Goal: Information Seeking & Learning: Learn about a topic

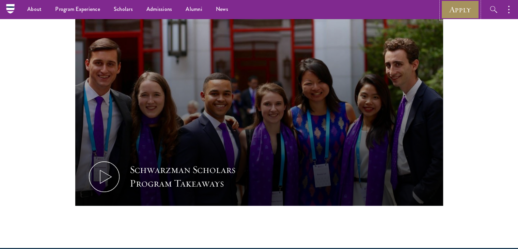
click at [456, 13] on link "Apply" at bounding box center [460, 9] width 38 height 19
click at [11, 5] on nav "About Overview Leadership Donors Program Experience Overview Curriculum Student…" at bounding box center [194, 9] width 368 height 19
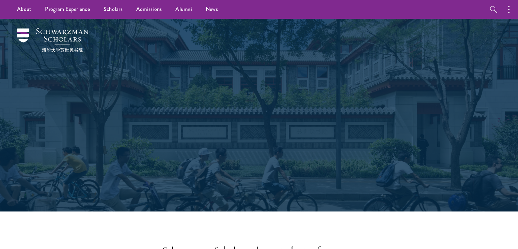
click at [462, 11] on div "About Overview Leadership Donors Program Experience Overview Curriculum Student…" at bounding box center [259, 9] width 518 height 19
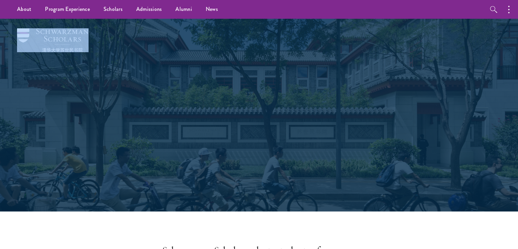
click at [462, 11] on div "About Overview Leadership Donors Program Experience Overview Curriculum Student…" at bounding box center [259, 9] width 518 height 19
click at [389, 110] on div "Scholars Join a diverse community committed to global progress." at bounding box center [259, 115] width 450 height 192
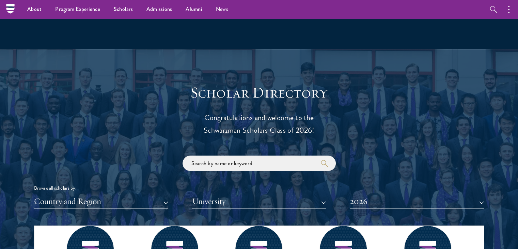
scroll to position [674, 0]
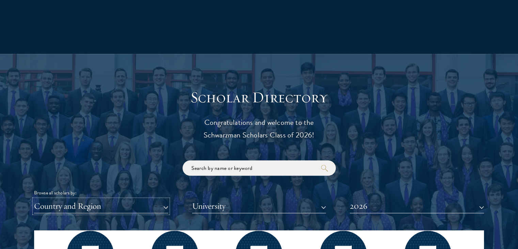
click at [127, 201] on button "Country and Region" at bounding box center [101, 206] width 134 height 14
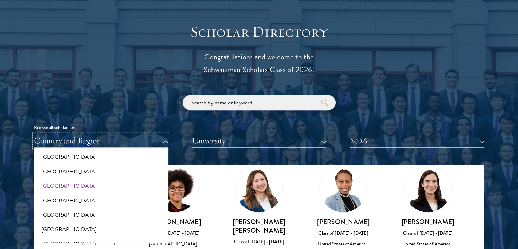
scroll to position [18, 0]
click at [54, 230] on button "[GEOGRAPHIC_DATA]" at bounding box center [101, 228] width 130 height 14
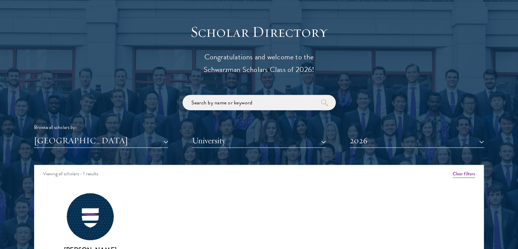
click at [102, 104] on div "Browse all scholars by: Austria All Countries and Regions Afghanistan Antigua a…" at bounding box center [259, 121] width 450 height 53
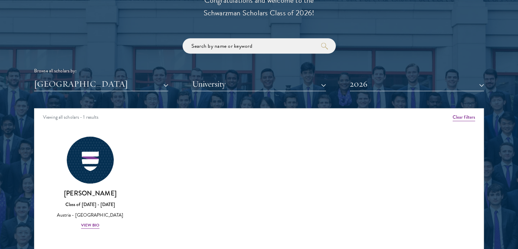
scroll to position [825, 0]
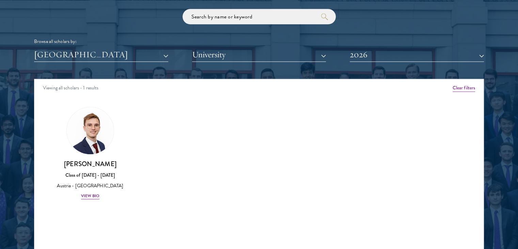
click at [90, 61] on div "Scholar Directory Congratulations and welcome to the Schwarzman Scholars Class …" at bounding box center [259, 110] width 450 height 346
click at [87, 53] on button "[GEOGRAPHIC_DATA]" at bounding box center [101, 55] width 134 height 14
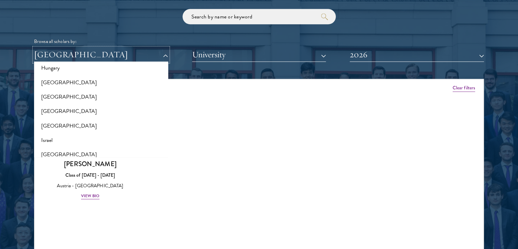
scroll to position [518, 0]
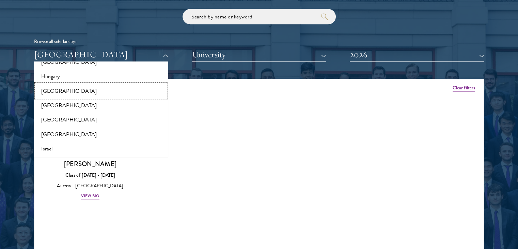
click at [62, 95] on button "[GEOGRAPHIC_DATA]" at bounding box center [101, 91] width 130 height 14
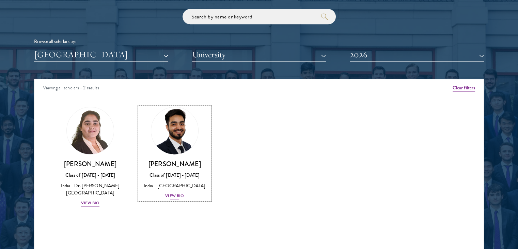
click at [181, 166] on h3 "[PERSON_NAME]" at bounding box center [174, 163] width 71 height 9
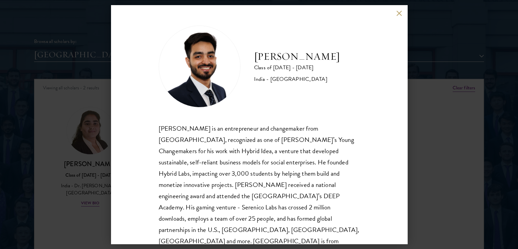
click at [400, 14] on button at bounding box center [399, 13] width 6 height 6
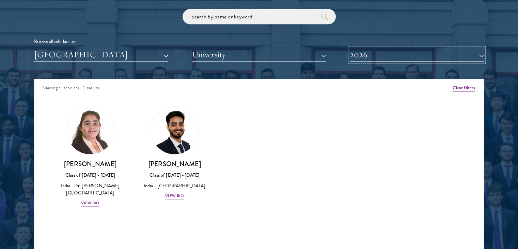
click at [401, 53] on button "2026" at bounding box center [417, 55] width 134 height 14
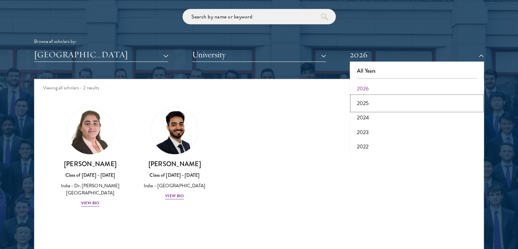
click at [375, 106] on button "2025" at bounding box center [417, 103] width 130 height 14
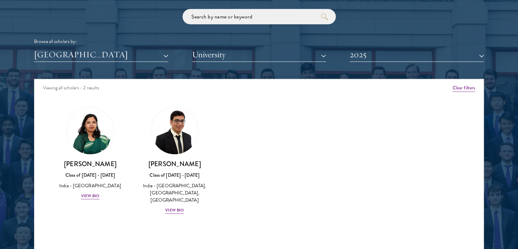
drag, startPoint x: 104, startPoint y: 165, endPoint x: 14, endPoint y: 158, distance: 90.1
click at [14, 158] on div at bounding box center [259, 110] width 518 height 414
click at [62, 154] on link "Prastuti Sharma Class of 2024 - 2025 India - University of Delhi View Bio" at bounding box center [90, 153] width 71 height 93
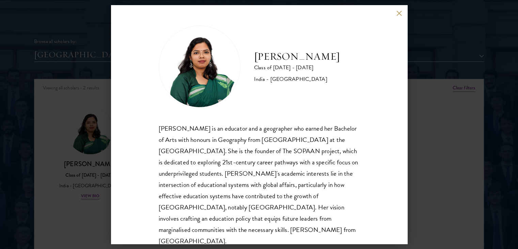
scroll to position [12, 0]
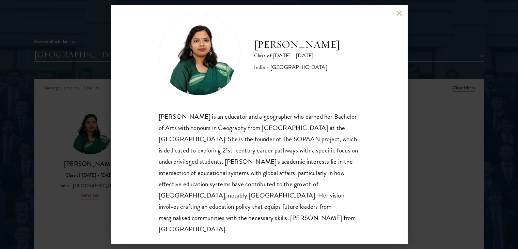
click at [76, 122] on div "Prastuti Sharma Class of 2024 - 2025 India - University of Delhi Prastuti Sharm…" at bounding box center [259, 124] width 518 height 249
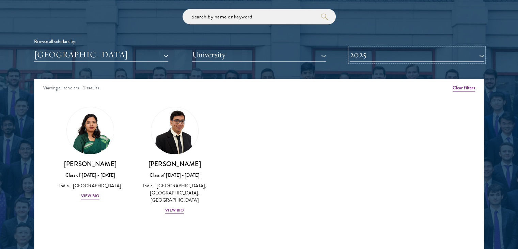
click at [404, 60] on button "2025" at bounding box center [417, 55] width 134 height 14
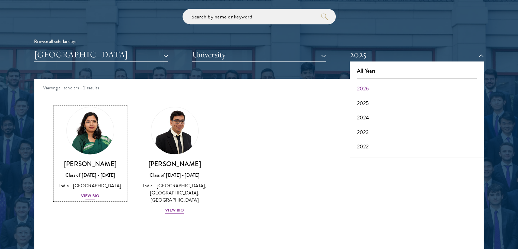
click at [87, 150] on img at bounding box center [90, 131] width 52 height 52
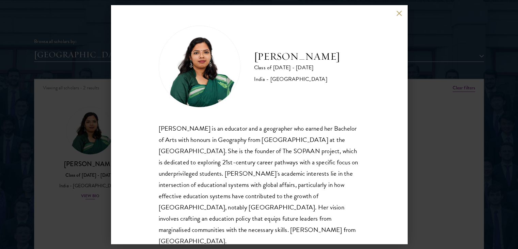
click at [87, 150] on div "Prastuti Sharma Class of 2024 - 2025 India - University of Delhi Prastuti Sharm…" at bounding box center [259, 124] width 518 height 249
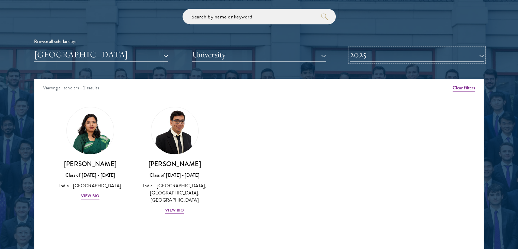
click at [421, 58] on button "2025" at bounding box center [417, 55] width 134 height 14
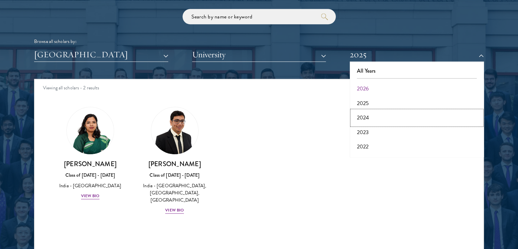
click at [367, 119] on button "2024" at bounding box center [417, 117] width 130 height 14
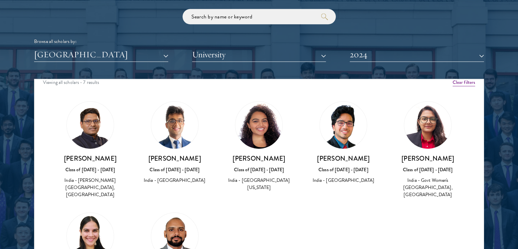
scroll to position [2, 0]
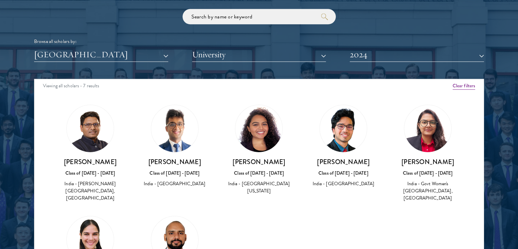
click at [424, 166] on div "Pallavi Sareen Class of 2023 - 2024 India - Govt Women's College Parade, Centra…" at bounding box center [427, 179] width 71 height 45
click at [417, 187] on div "India - Govt Women's [GEOGRAPHIC_DATA], [GEOGRAPHIC_DATA]" at bounding box center [427, 190] width 71 height 21
click at [419, 127] on img at bounding box center [427, 128] width 47 height 47
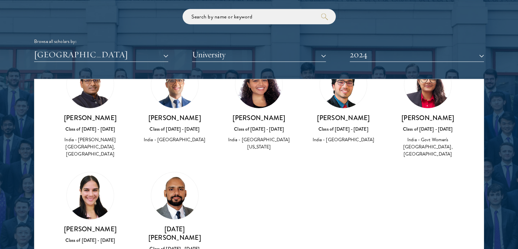
scroll to position [52, 0]
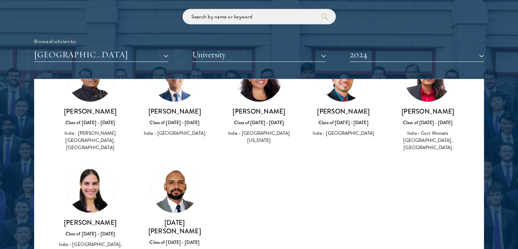
click at [84, 192] on img at bounding box center [90, 188] width 47 height 47
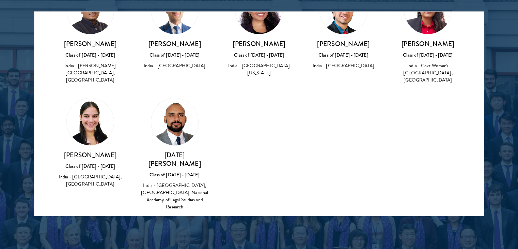
click at [85, 178] on div "India - [GEOGRAPHIC_DATA], [GEOGRAPHIC_DATA]" at bounding box center [90, 180] width 71 height 14
click at [88, 128] on img at bounding box center [90, 121] width 47 height 47
drag, startPoint x: 85, startPoint y: 160, endPoint x: 83, endPoint y: 154, distance: 6.4
click at [83, 154] on div "Saudamini Sharma Class of 2023 - 2024 India - The IIS University, Ashoka Univer…" at bounding box center [90, 168] width 71 height 37
click at [83, 154] on h3 "[PERSON_NAME]" at bounding box center [90, 154] width 71 height 9
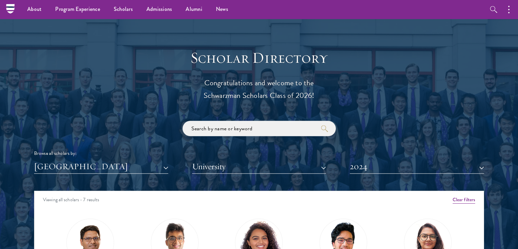
scroll to position [713, 0]
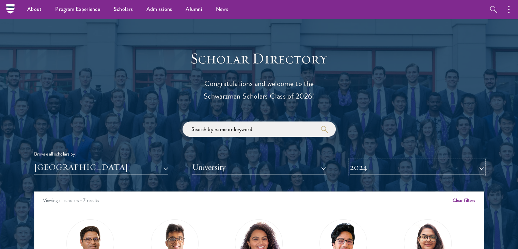
click at [419, 169] on button "2024" at bounding box center [417, 167] width 134 height 14
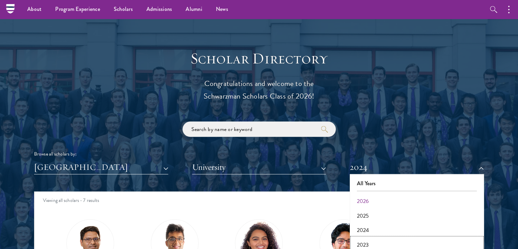
click at [383, 239] on button "2023" at bounding box center [417, 244] width 130 height 14
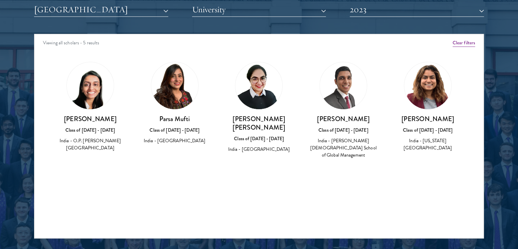
scroll to position [871, 0]
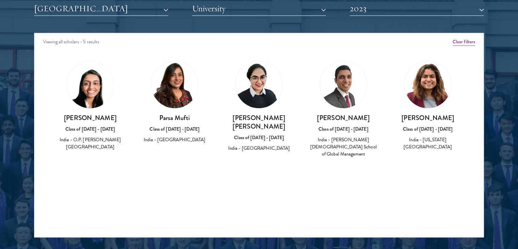
click at [488, 151] on div at bounding box center [259, 64] width 518 height 414
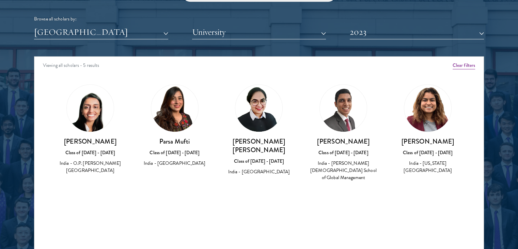
scroll to position [848, 0]
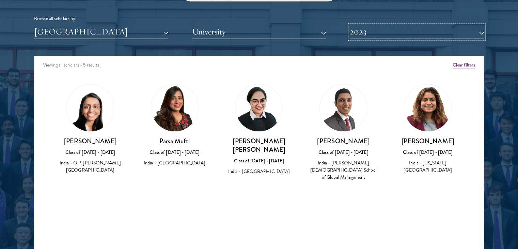
click at [453, 34] on button "2023" at bounding box center [417, 32] width 134 height 14
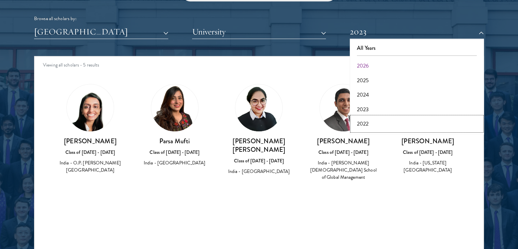
click at [398, 124] on button "2022" at bounding box center [417, 123] width 130 height 14
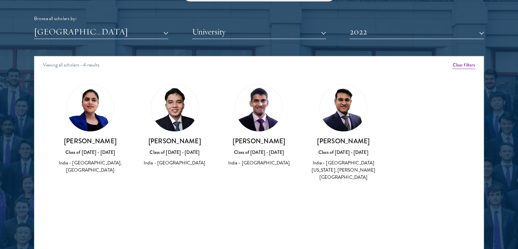
click at [489, 131] on div at bounding box center [259, 87] width 518 height 414
click at [399, 42] on div "Scholar Directory Congratulations and welcome to the Schwarzman Scholars Class …" at bounding box center [259, 87] width 450 height 346
click at [385, 35] on button "2022" at bounding box center [417, 32] width 134 height 14
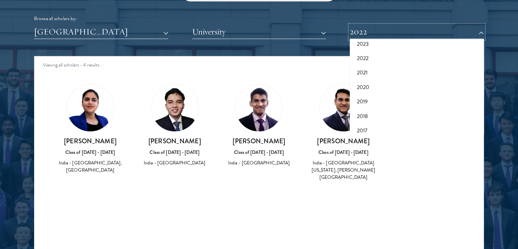
scroll to position [70, 0]
click at [366, 70] on button "2021" at bounding box center [417, 67] width 130 height 14
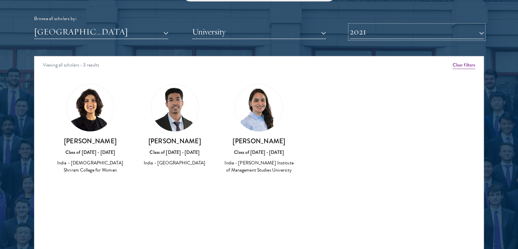
click at [370, 33] on button "2021" at bounding box center [417, 32] width 134 height 14
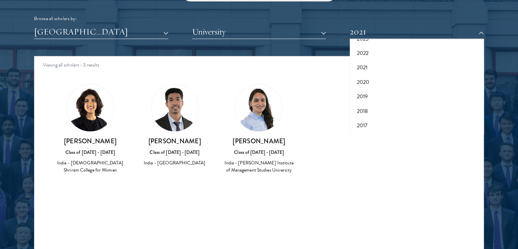
click at [294, 130] on div "Sumati Joshi Class of 2020 - 2021 India - Narsee Monjee Institute of Management…" at bounding box center [259, 129] width 84 height 104
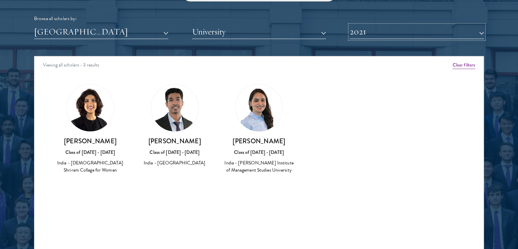
click at [383, 35] on button "2021" at bounding box center [417, 32] width 134 height 14
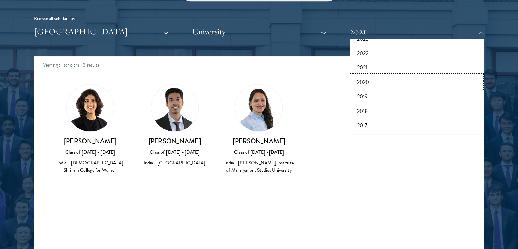
click at [365, 80] on button "2020" at bounding box center [417, 82] width 130 height 14
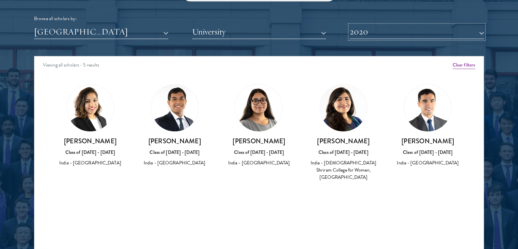
click at [392, 34] on button "2020" at bounding box center [417, 32] width 134 height 14
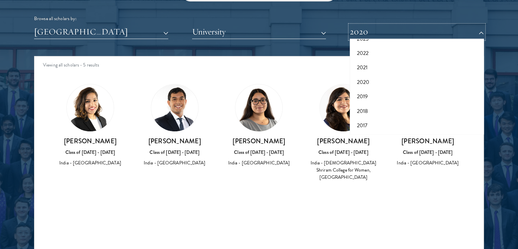
click at [392, 34] on button "2020" at bounding box center [417, 32] width 134 height 14
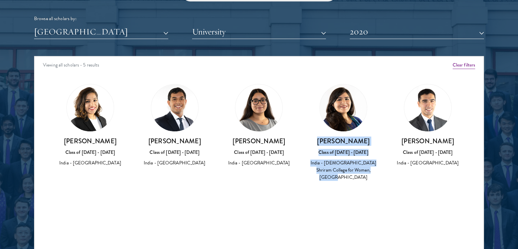
drag, startPoint x: 323, startPoint y: 141, endPoint x: 384, endPoint y: 171, distance: 67.8
click at [384, 171] on div "Harnidh Kaur Class of 2019 - 2020 India - Lady Shriram College for Women, St. X…" at bounding box center [343, 132] width 84 height 111
copy div "Harnidh Kaur Class of 2019 - 2020 India - Lady Shriram College for Women, St. X…"
click at [390, 29] on button "2020" at bounding box center [417, 32] width 134 height 14
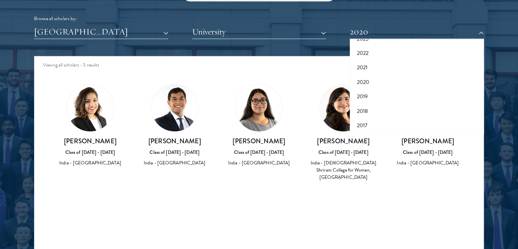
click at [286, 104] on div "Aishwarya Gupta Class of 2019 - 2020 India - University of Delhi" at bounding box center [259, 125] width 71 height 83
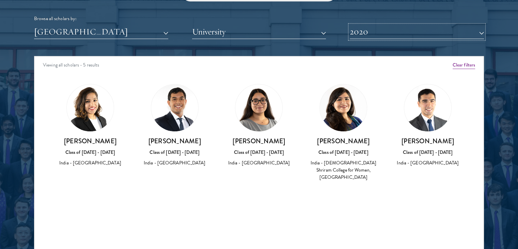
click at [401, 34] on button "2020" at bounding box center [417, 32] width 134 height 14
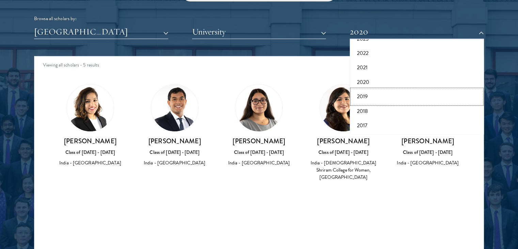
click at [375, 94] on button "2019" at bounding box center [417, 96] width 130 height 14
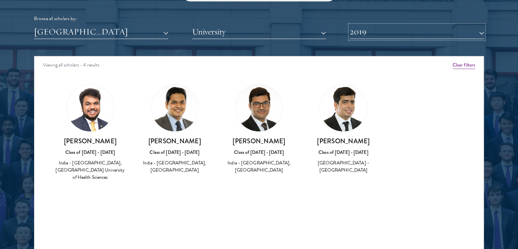
click at [378, 29] on button "2019" at bounding box center [417, 32] width 134 height 14
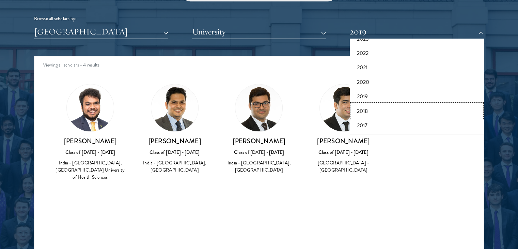
click at [375, 113] on button "2018" at bounding box center [417, 111] width 130 height 14
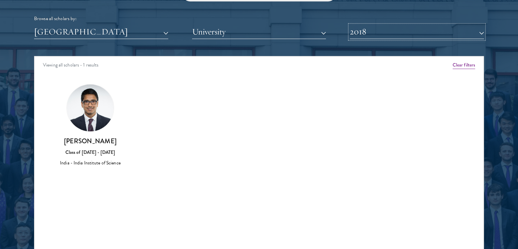
click at [374, 35] on button "2018" at bounding box center [417, 32] width 134 height 14
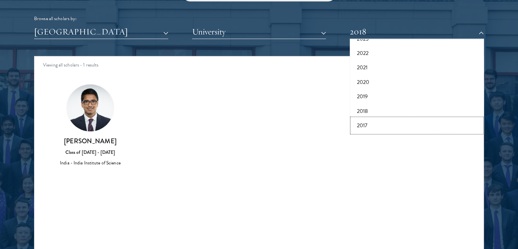
click at [370, 122] on button "2017" at bounding box center [417, 125] width 130 height 14
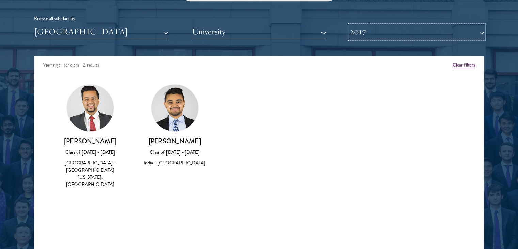
click at [375, 30] on button "2017" at bounding box center [417, 32] width 134 height 14
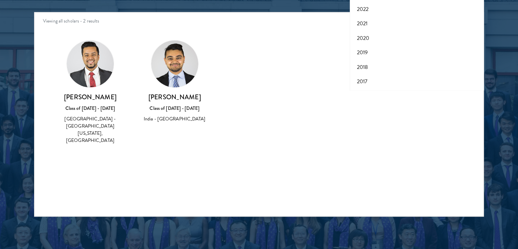
scroll to position [826, 0]
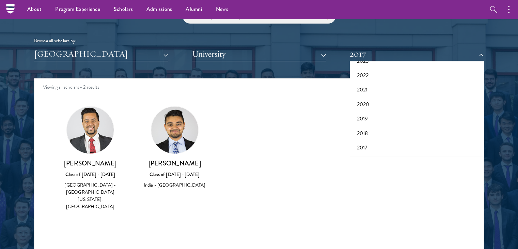
click at [272, 134] on div "Amber Class of 2025 - 2026 China - Peking University View Bio Cirenquji Class o…" at bounding box center [258, 163] width 449 height 133
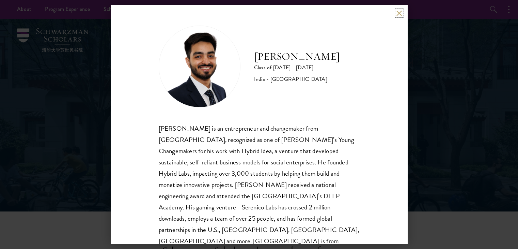
click at [398, 10] on button at bounding box center [399, 13] width 6 height 6
